Goal: Task Accomplishment & Management: Manage account settings

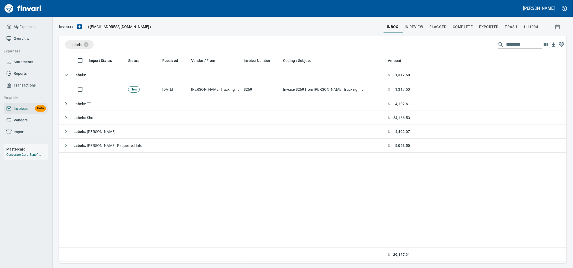
scroll to position [206, 498]
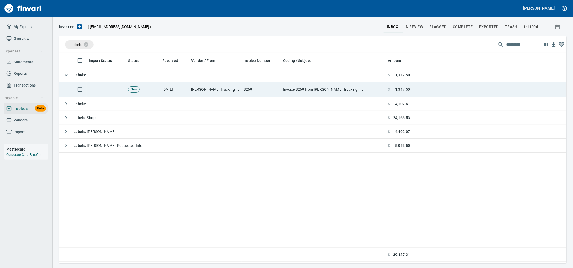
click at [185, 90] on td "[DATE]" at bounding box center [174, 89] width 29 height 15
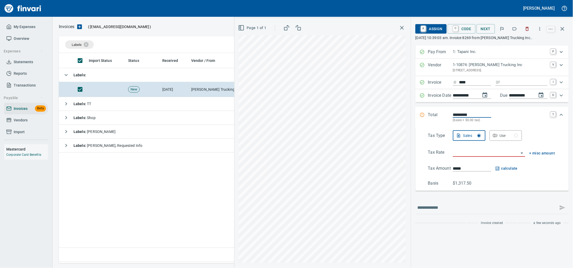
click at [530, 31] on button "button" at bounding box center [527, 29] width 12 height 12
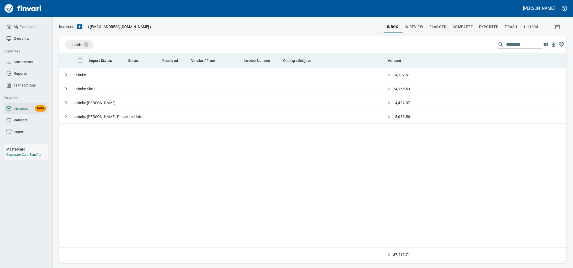
scroll to position [206, 498]
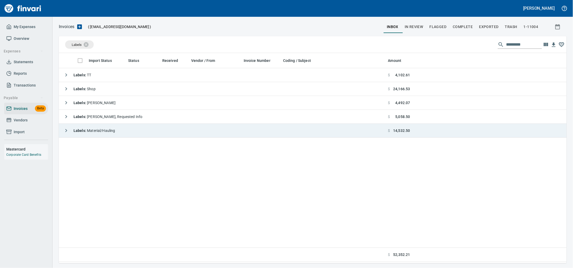
click at [115, 133] on span "Labels : Material/Hauling" at bounding box center [95, 131] width 42 height 4
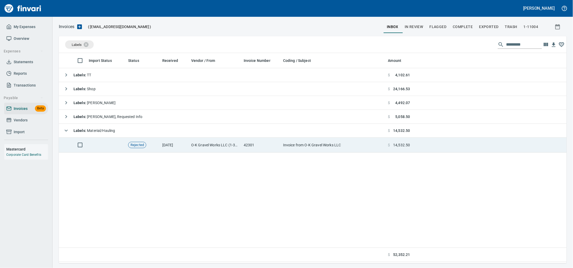
click at [181, 145] on td "[DATE]" at bounding box center [174, 145] width 29 height 15
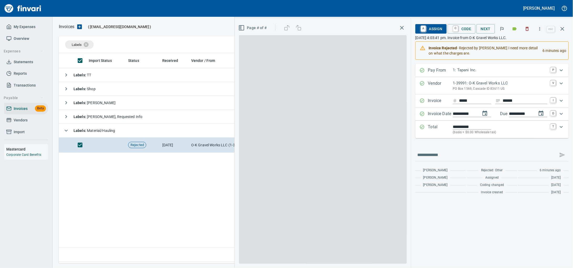
scroll to position [206, 498]
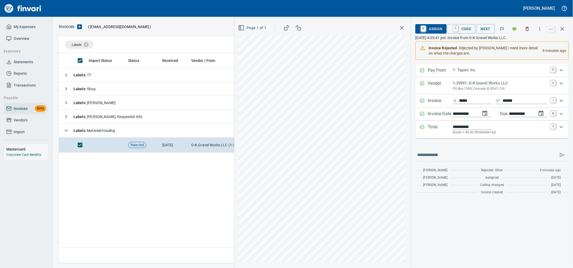
click at [420, 28] on span "A Assign" at bounding box center [431, 28] width 23 height 9
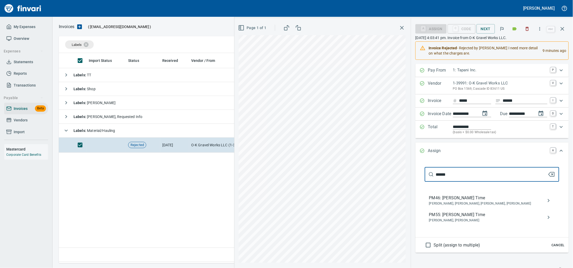
drag, startPoint x: 445, startPoint y: 229, endPoint x: 511, endPoint y: 224, distance: 66.3
click at [445, 218] on span "PM55: [PERSON_NAME] Time" at bounding box center [488, 215] width 118 height 6
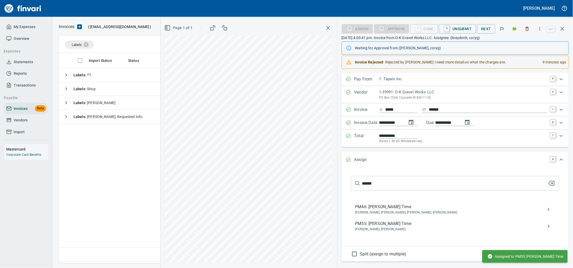
click at [246, 193] on div "**********" at bounding box center [367, 143] width 412 height 250
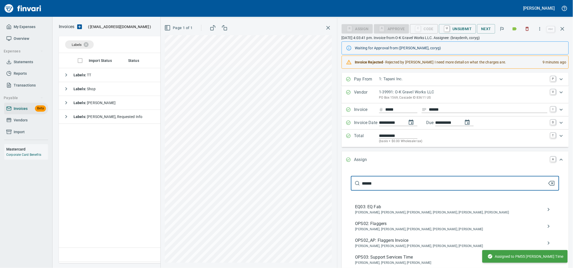
type input "******"
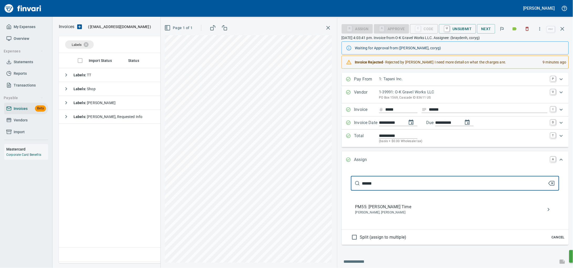
click at [360, 210] on span "PM55: [PERSON_NAME] Time" at bounding box center [450, 207] width 191 height 6
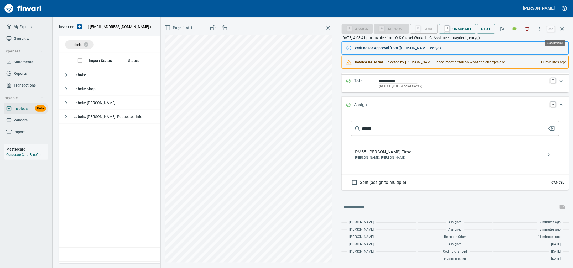
click at [566, 30] on button "button" at bounding box center [562, 29] width 13 height 13
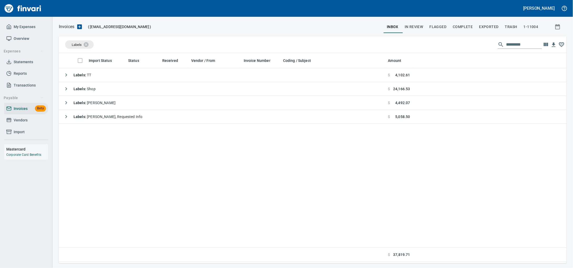
scroll to position [206, 498]
click at [31, 124] on span "Vendors" at bounding box center [26, 120] width 40 height 7
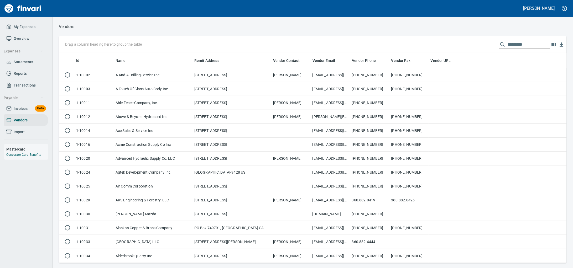
scroll to position [206, 498]
click at [508, 47] on input "text" at bounding box center [529, 44] width 42 height 8
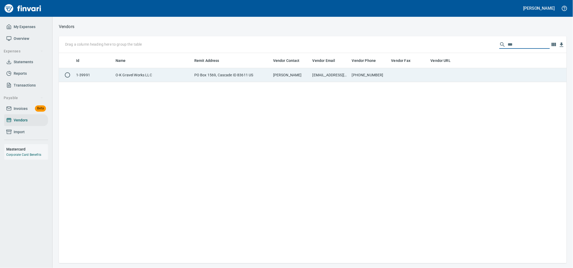
type input "***"
click at [214, 80] on td "PO Box 1569, Cascade ID 83611 US" at bounding box center [231, 75] width 79 height 14
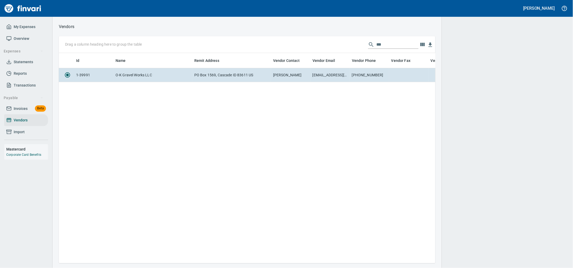
scroll to position [201, 372]
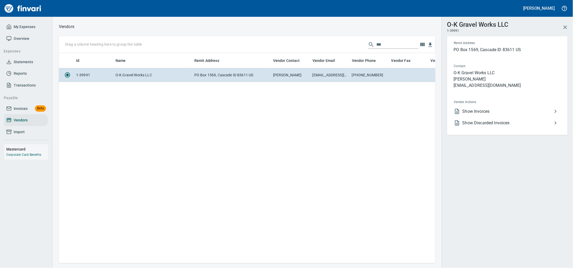
click at [492, 115] on span "Show Invoices" at bounding box center [507, 111] width 90 height 6
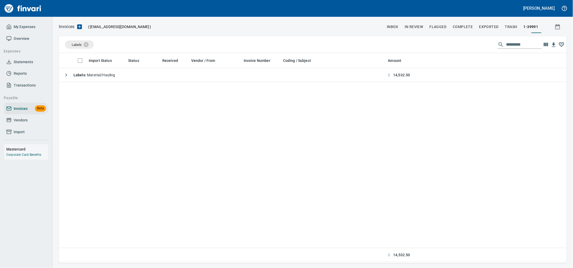
scroll to position [206, 498]
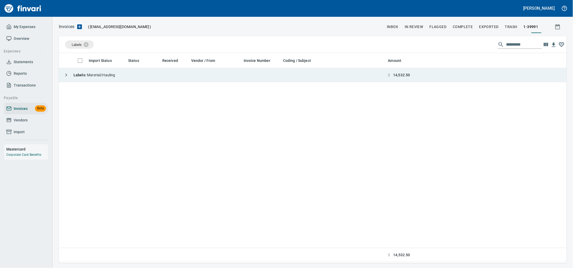
click at [130, 78] on td "Labels : Material/Hauling" at bounding box center [222, 75] width 327 height 14
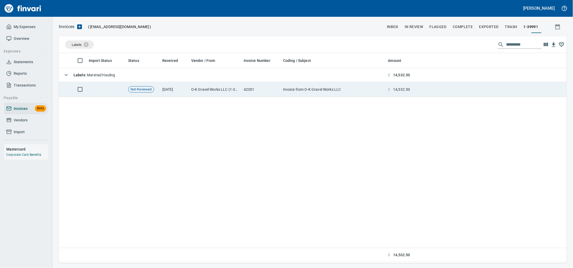
click at [176, 89] on td "[DATE]" at bounding box center [174, 89] width 29 height 15
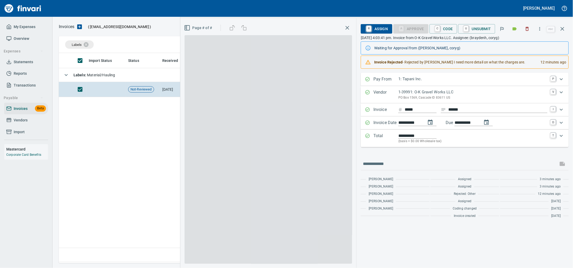
scroll to position [206, 498]
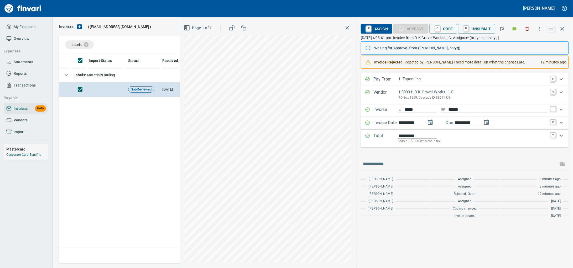
click at [562, 30] on icon "button" at bounding box center [562, 29] width 6 height 6
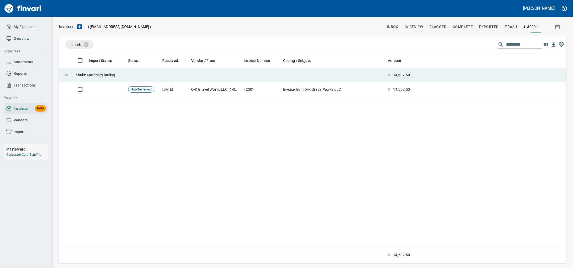
scroll to position [206, 498]
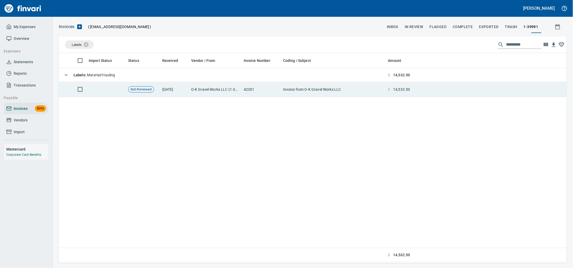
click at [192, 93] on td "O-K Gravel Works LLC (1-39991)" at bounding box center [215, 89] width 53 height 15
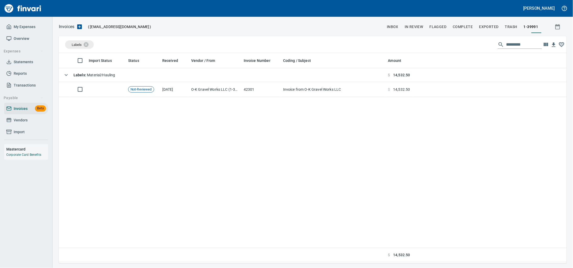
scroll to position [206, 498]
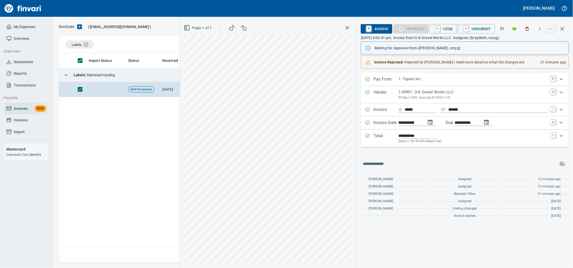
click at [124, 80] on td "Labels : Material/Hauling" at bounding box center [222, 75] width 327 height 14
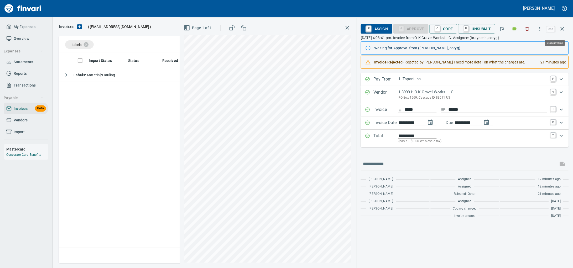
click at [564, 34] on button "button" at bounding box center [562, 29] width 13 height 13
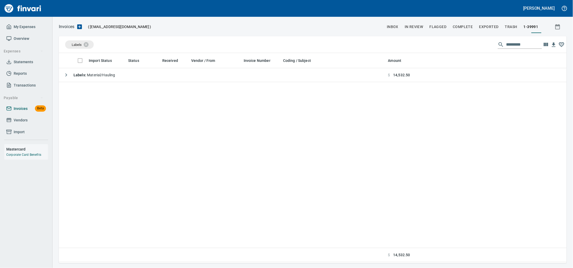
click at [21, 112] on span "Invoices" at bounding box center [21, 109] width 14 height 7
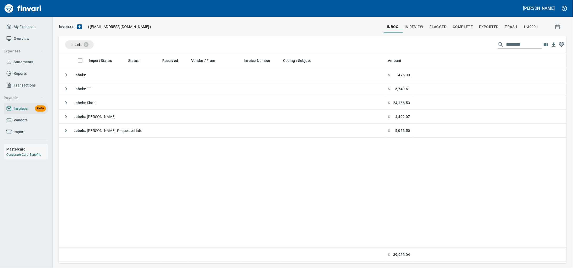
scroll to position [206, 498]
